Goal: Transaction & Acquisition: Purchase product/service

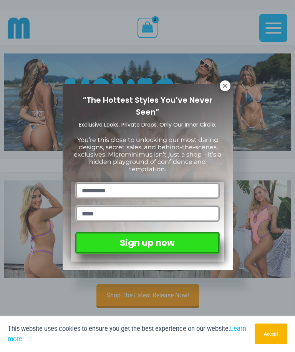
click at [224, 90] on button at bounding box center [225, 85] width 11 height 11
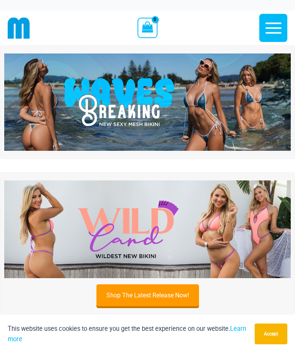
click at [276, 28] on icon "button" at bounding box center [273, 27] width 16 height 11
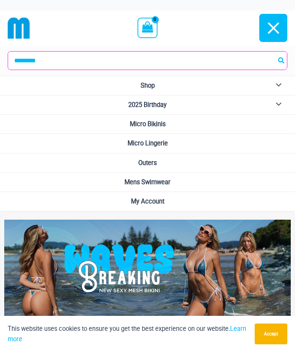
click at [285, 123] on link "Micro Bikinis" at bounding box center [147, 123] width 295 height 19
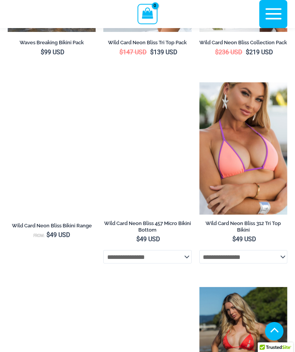
scroll to position [413, 0]
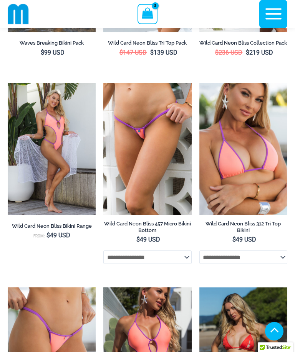
click at [103, 83] on img at bounding box center [103, 83] width 0 height 0
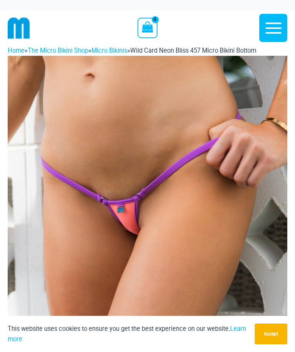
click at [138, 213] on img at bounding box center [148, 266] width 280 height 420
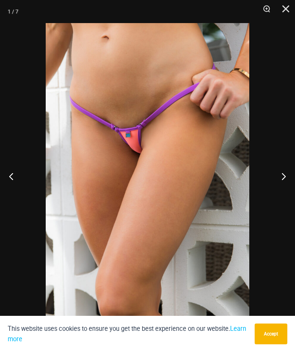
click at [284, 178] on button "Next" at bounding box center [280, 176] width 29 height 38
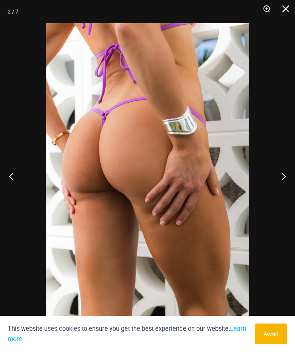
click at [289, 176] on button "Next" at bounding box center [280, 176] width 29 height 38
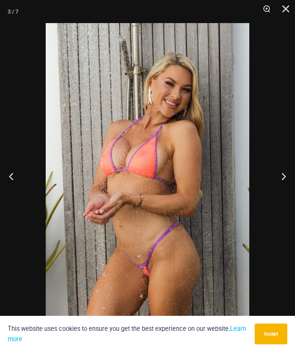
click at [286, 178] on button "Next" at bounding box center [280, 176] width 29 height 38
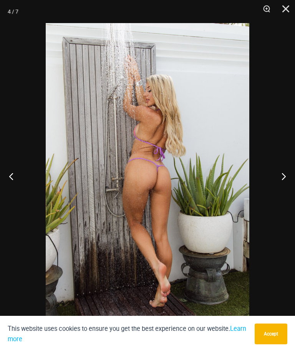
click at [289, 174] on button "Next" at bounding box center [280, 176] width 29 height 38
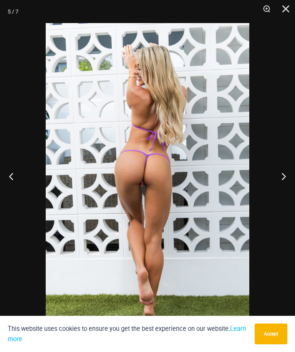
click at [286, 175] on button "Next" at bounding box center [280, 176] width 29 height 38
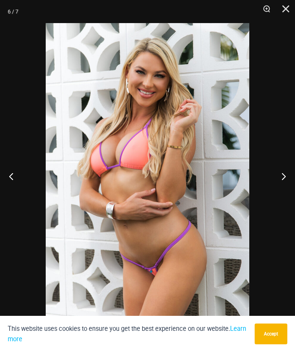
click at [283, 176] on button "Next" at bounding box center [280, 176] width 29 height 38
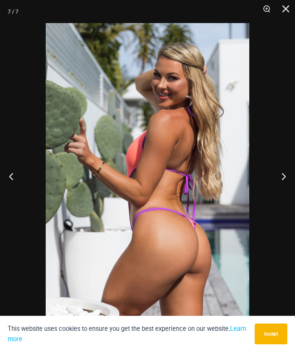
click at [284, 173] on button "Next" at bounding box center [280, 176] width 29 height 38
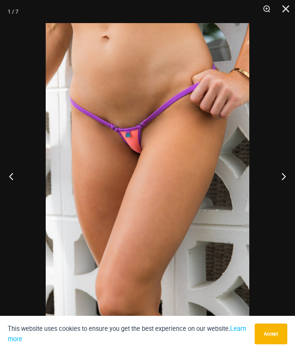
click at [280, 173] on button "Next" at bounding box center [280, 176] width 29 height 38
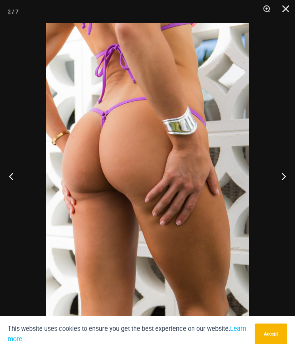
click at [279, 170] on button "Next" at bounding box center [280, 176] width 29 height 38
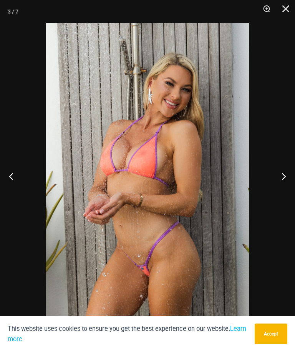
click at [279, 170] on button "Next" at bounding box center [280, 176] width 29 height 38
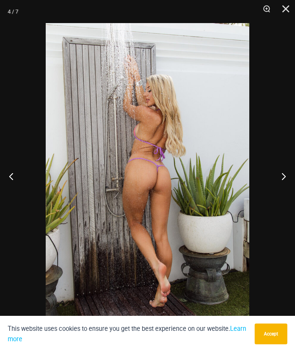
click at [281, 171] on button "Next" at bounding box center [280, 176] width 29 height 38
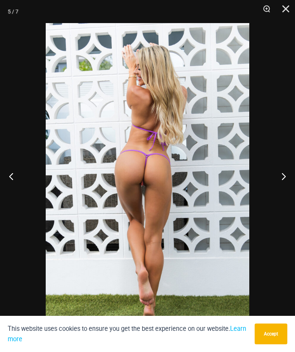
click at [284, 169] on button "Next" at bounding box center [280, 176] width 29 height 38
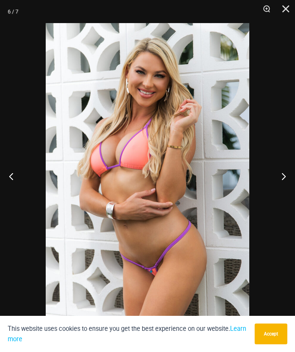
click at [284, 166] on button "Next" at bounding box center [280, 176] width 29 height 38
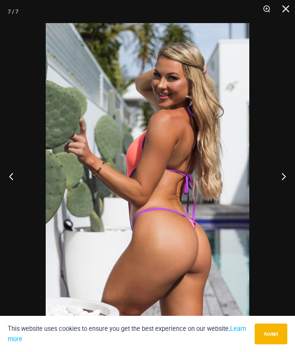
click at [284, 164] on button "Next" at bounding box center [280, 176] width 29 height 38
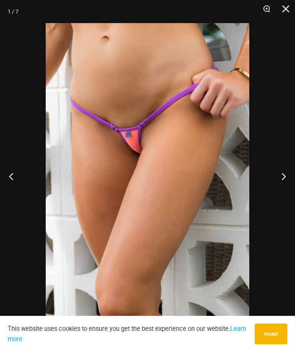
click at [285, 161] on button "Next" at bounding box center [280, 176] width 29 height 38
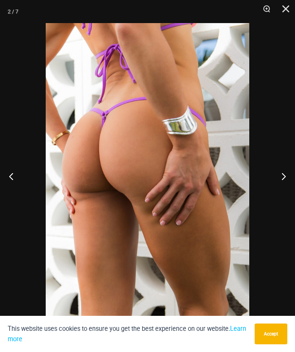
click at [284, 175] on button "Next" at bounding box center [280, 176] width 29 height 38
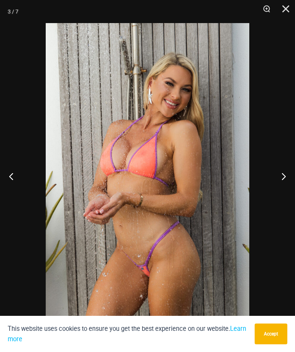
click at [283, 179] on button "Next" at bounding box center [280, 176] width 29 height 38
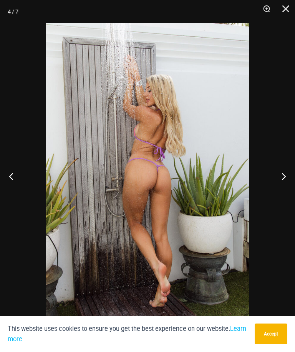
click at [285, 179] on button "Next" at bounding box center [280, 176] width 29 height 38
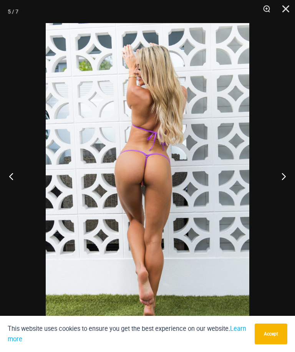
click at [290, 180] on button "Next" at bounding box center [280, 176] width 29 height 38
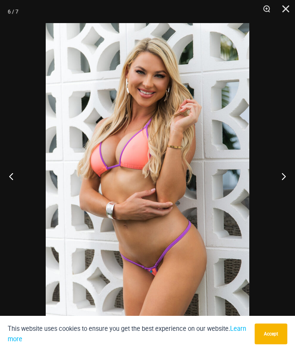
click at [293, 176] on button "Next" at bounding box center [280, 176] width 29 height 38
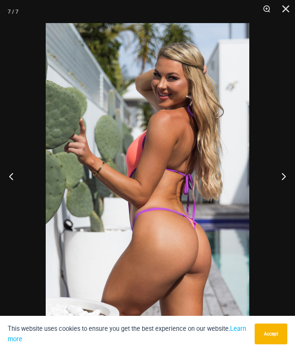
click at [287, 187] on button "Next" at bounding box center [280, 176] width 29 height 38
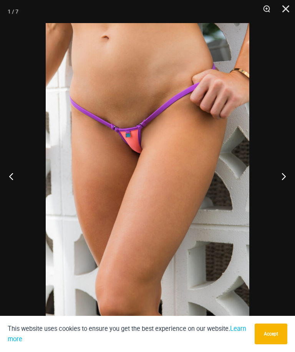
click at [287, 189] on button "Next" at bounding box center [280, 176] width 29 height 38
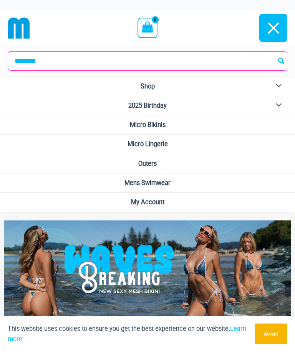
click at [33, 63] on input "Search for:" at bounding box center [147, 60] width 279 height 19
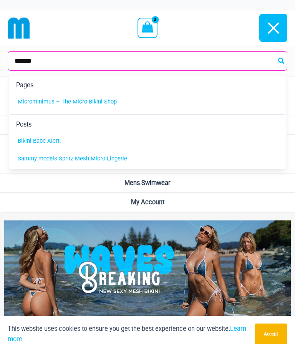
type input "*******"
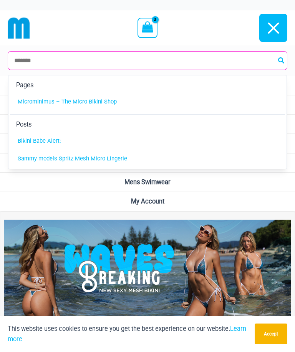
click at [112, 107] on link "Microminimus – The Micro Bikini Shop" at bounding box center [147, 102] width 275 height 18
